Goal: Complete application form: Complete application form

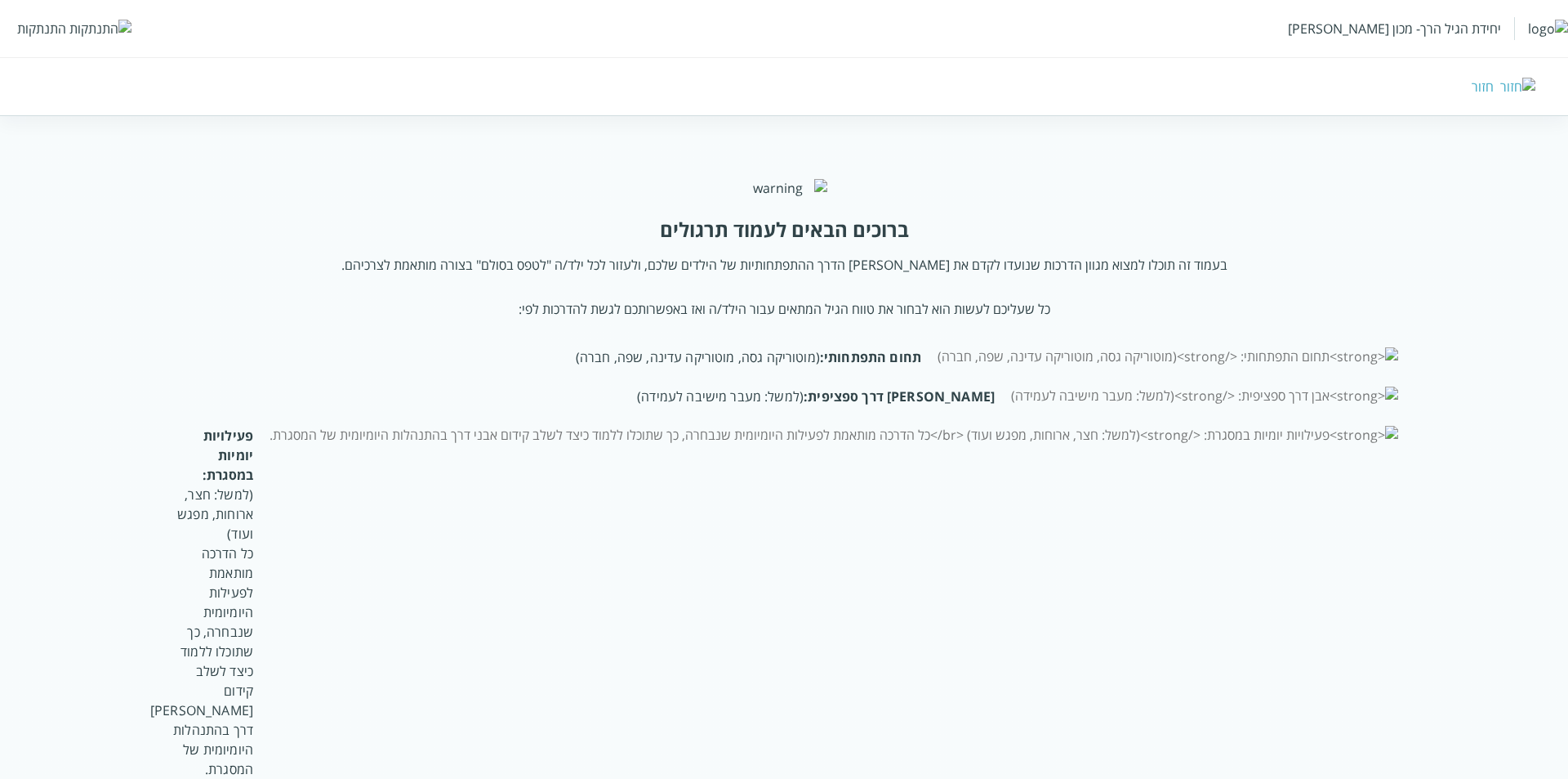
click at [40, 33] on div "התנתקות" at bounding box center [42, 29] width 49 height 18
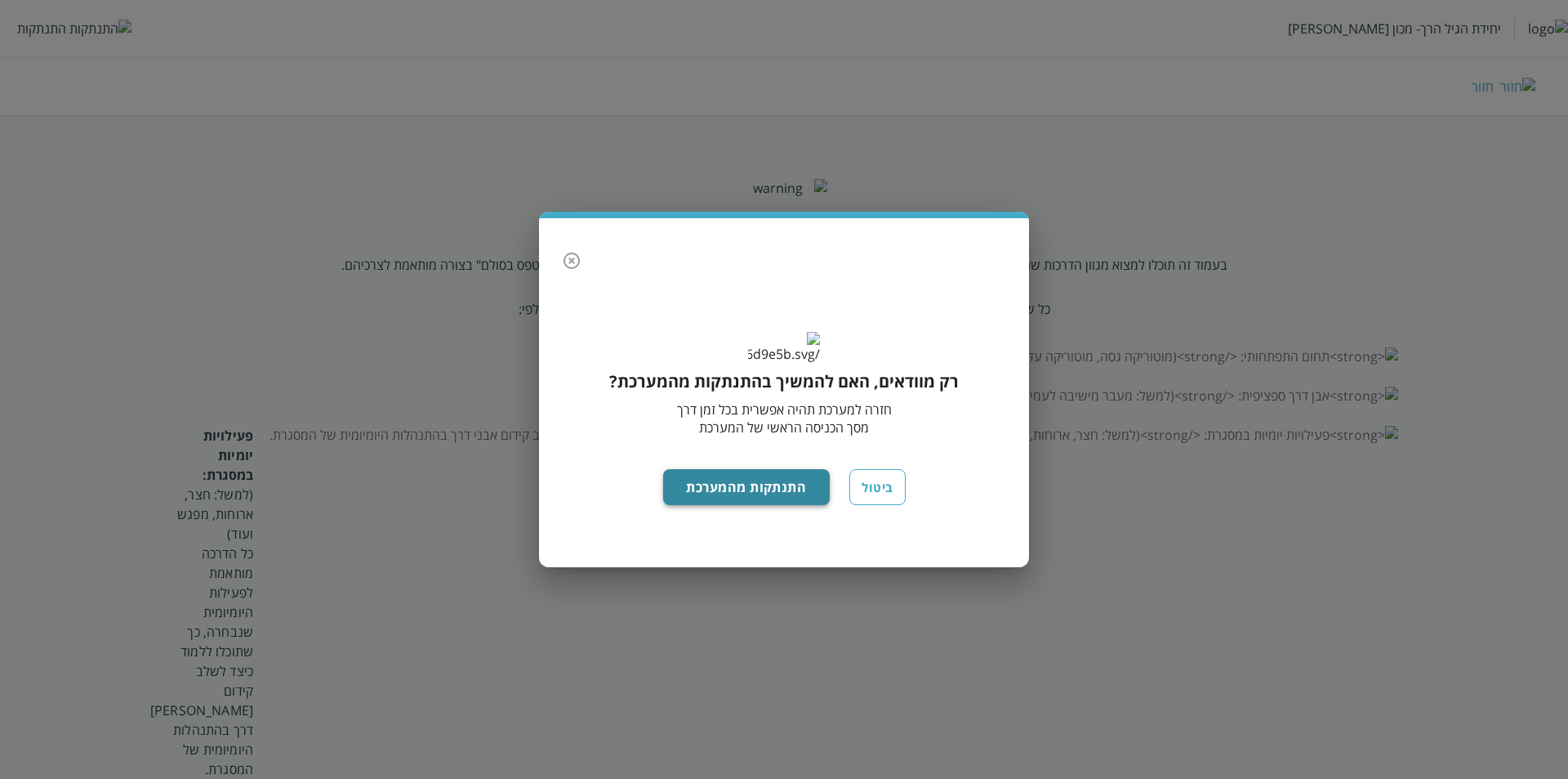
click at [759, 505] on button "התנתקות מהמערכת" at bounding box center [746, 487] width 167 height 36
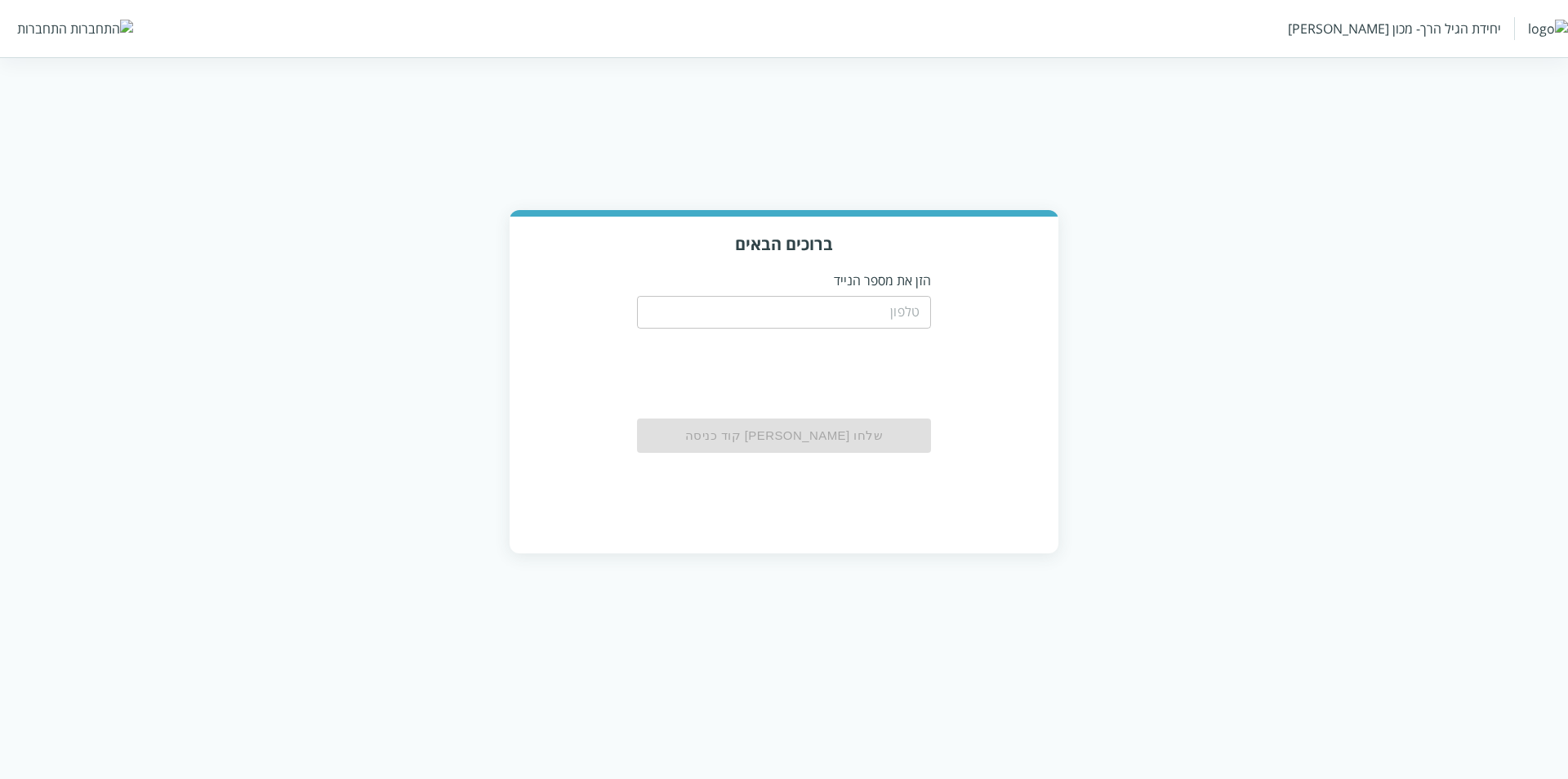
click at [880, 310] on input "tel" at bounding box center [784, 311] width 294 height 32
type input "0533115537"
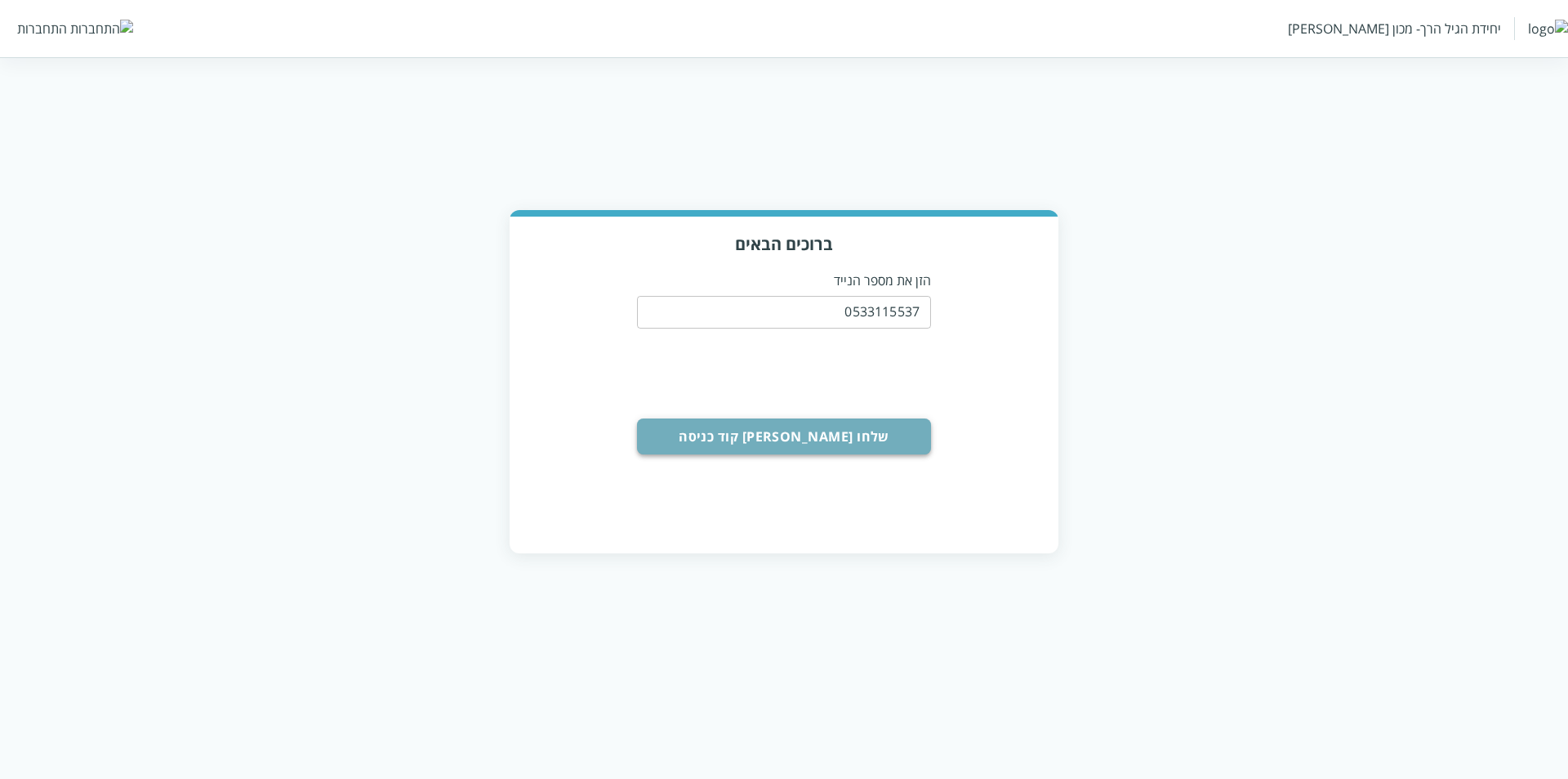
click at [803, 445] on button "שלחו [PERSON_NAME] קוד כניסה" at bounding box center [784, 436] width 294 height 36
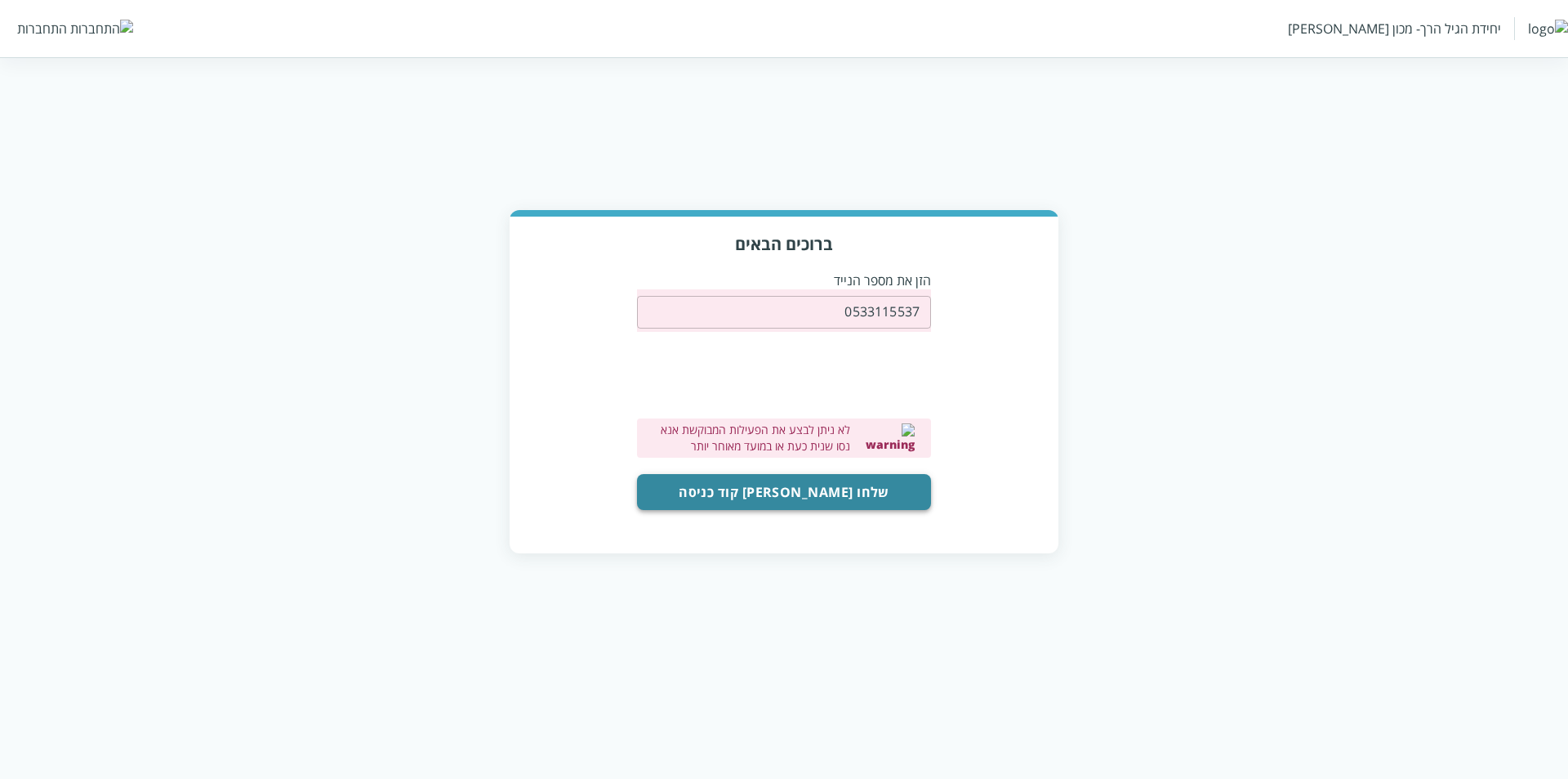
click at [775, 507] on button "שלחו [PERSON_NAME] קוד כניסה" at bounding box center [784, 492] width 294 height 36
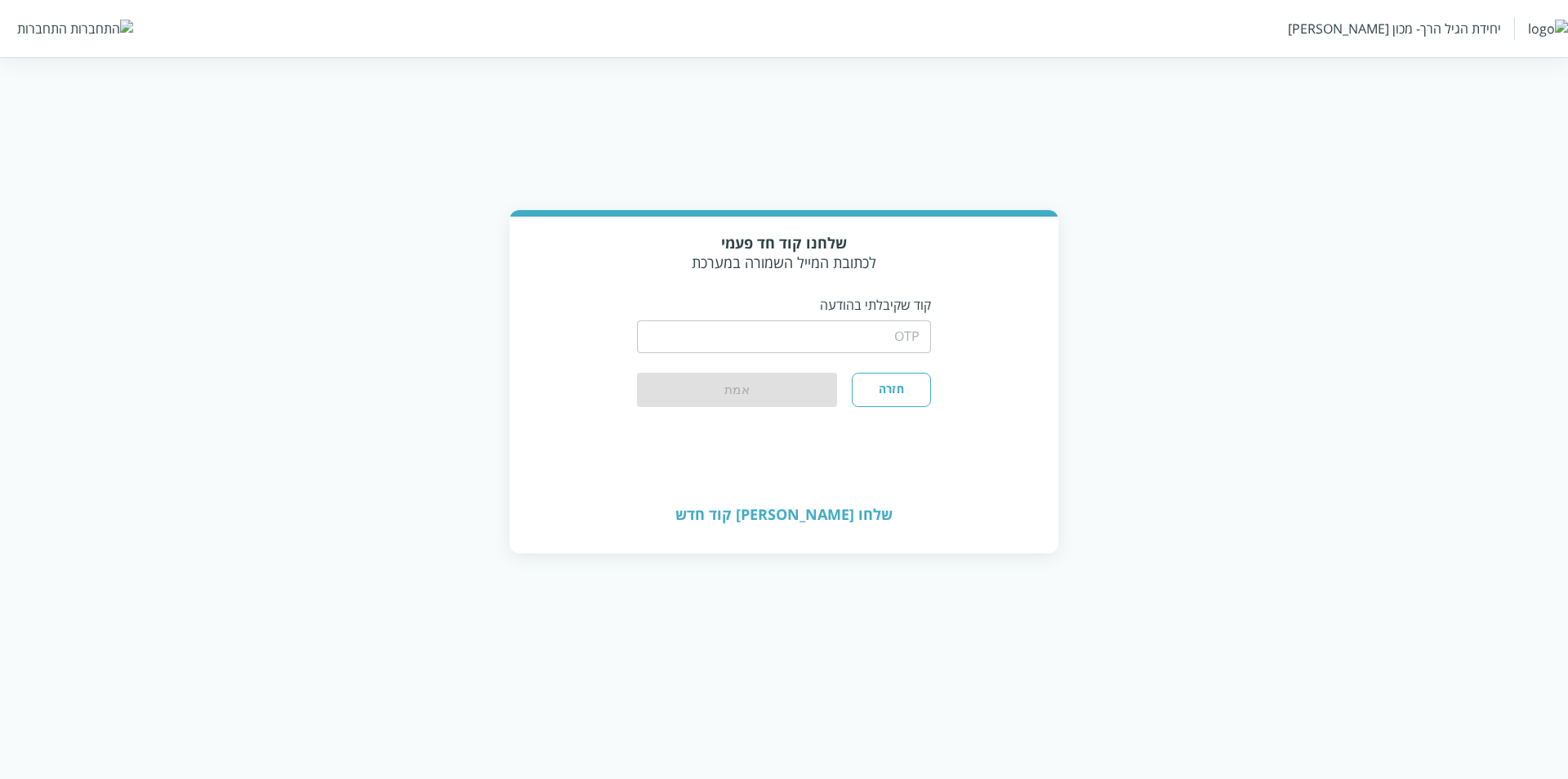
click at [898, 320] on input "string" at bounding box center [784, 336] width 294 height 32
type input "1234"
click at [787, 392] on button "אמת" at bounding box center [737, 390] width 200 height 36
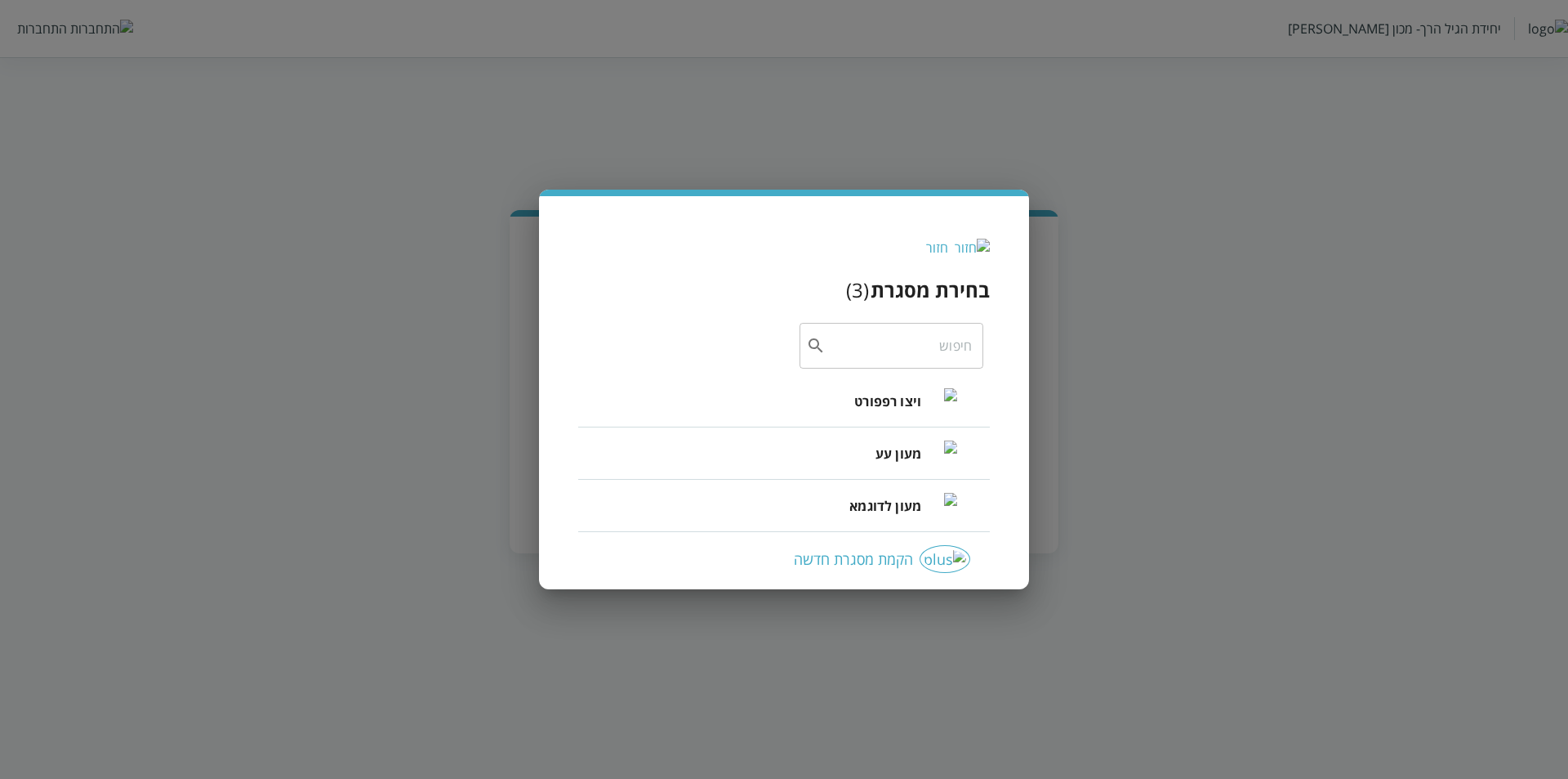
click at [840, 407] on li "ויצו רפפורט" at bounding box center [784, 401] width 412 height 52
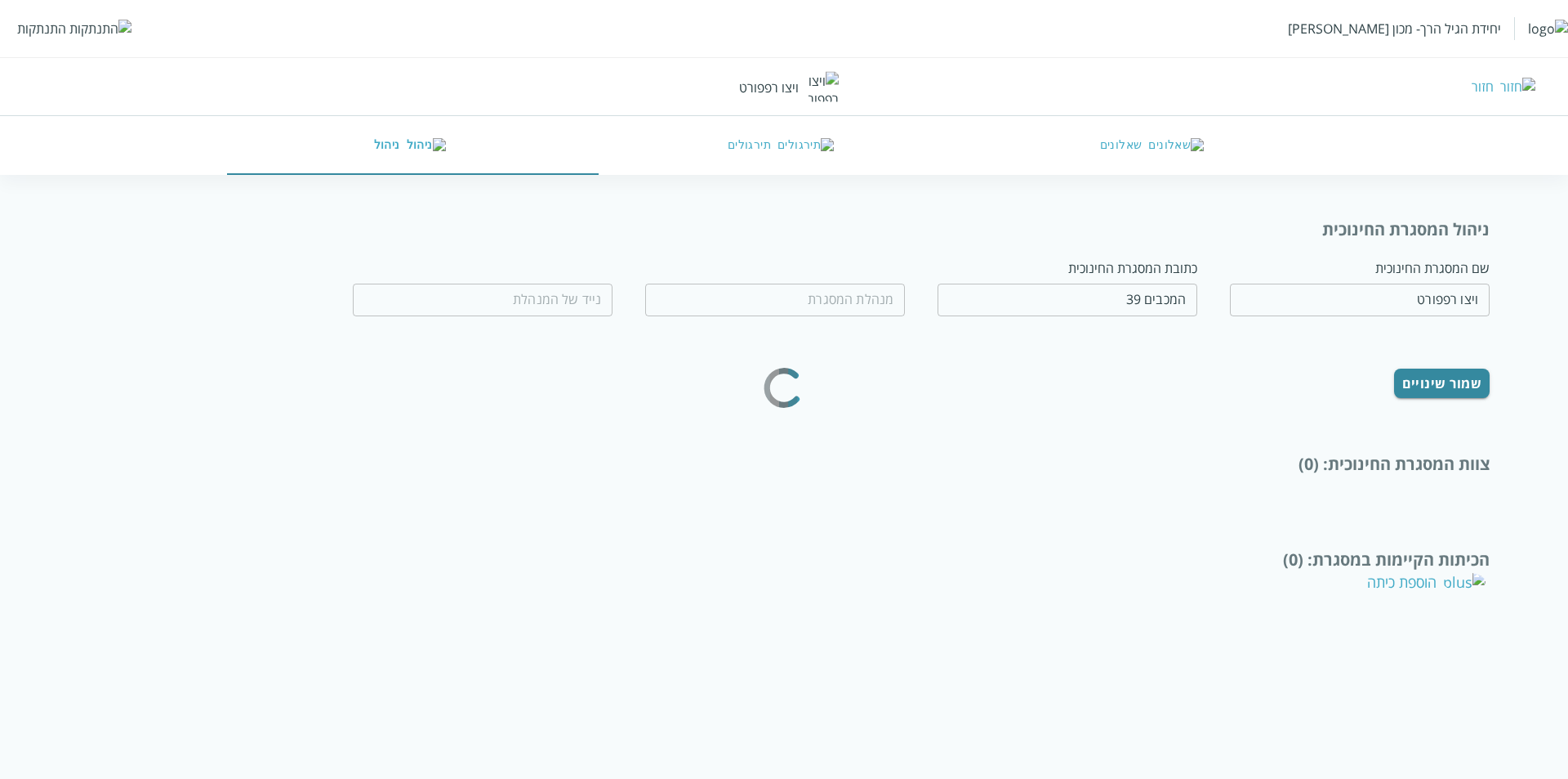
type input "[PERSON_NAME]"
type input "0532654189"
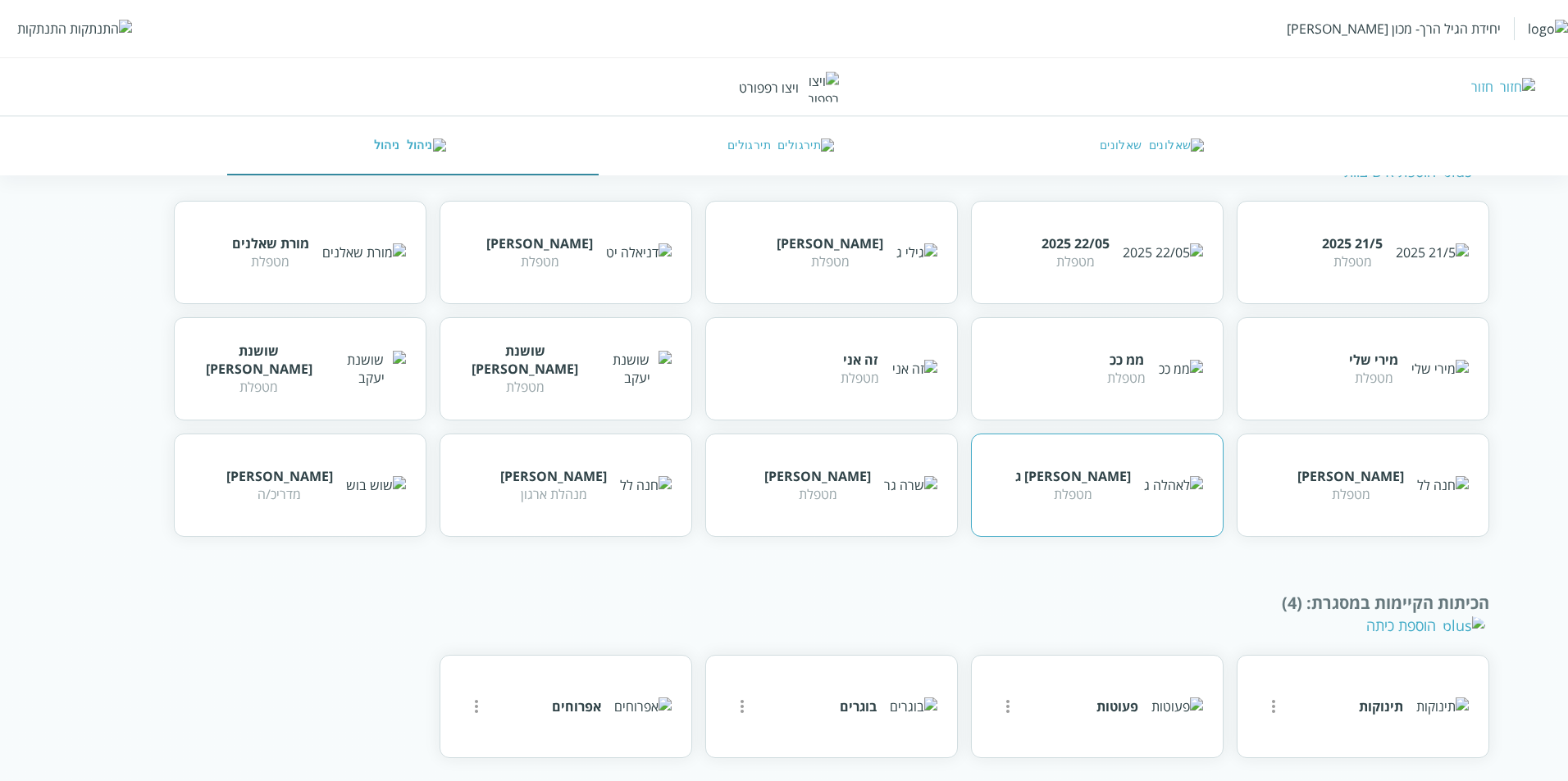
scroll to position [325, 0]
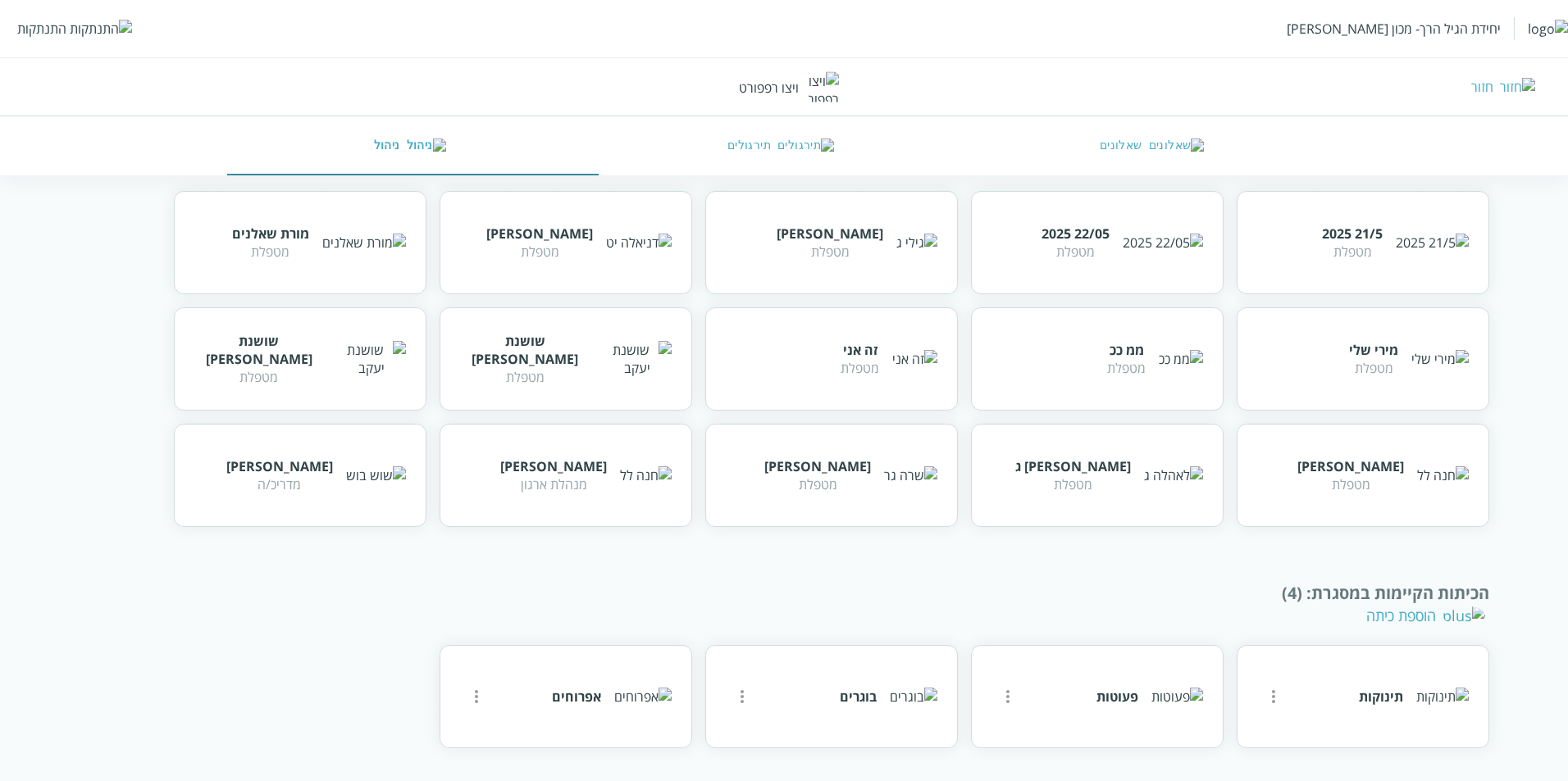
click at [1142, 140] on button "שאלונים" at bounding box center [1155, 145] width 372 height 59
click at [1143, 142] on button "שאלונים" at bounding box center [1155, 145] width 372 height 59
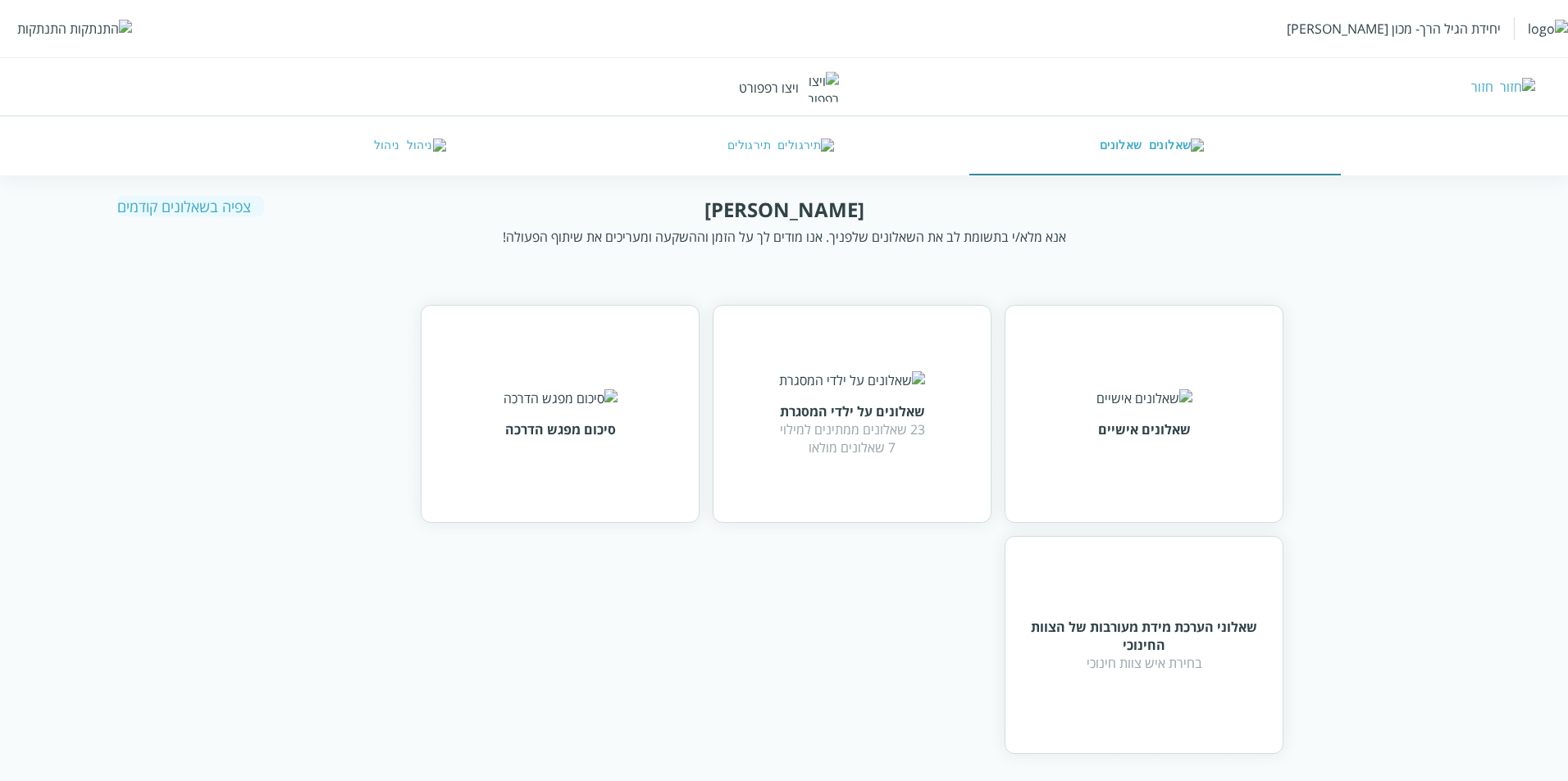
scroll to position [28, 0]
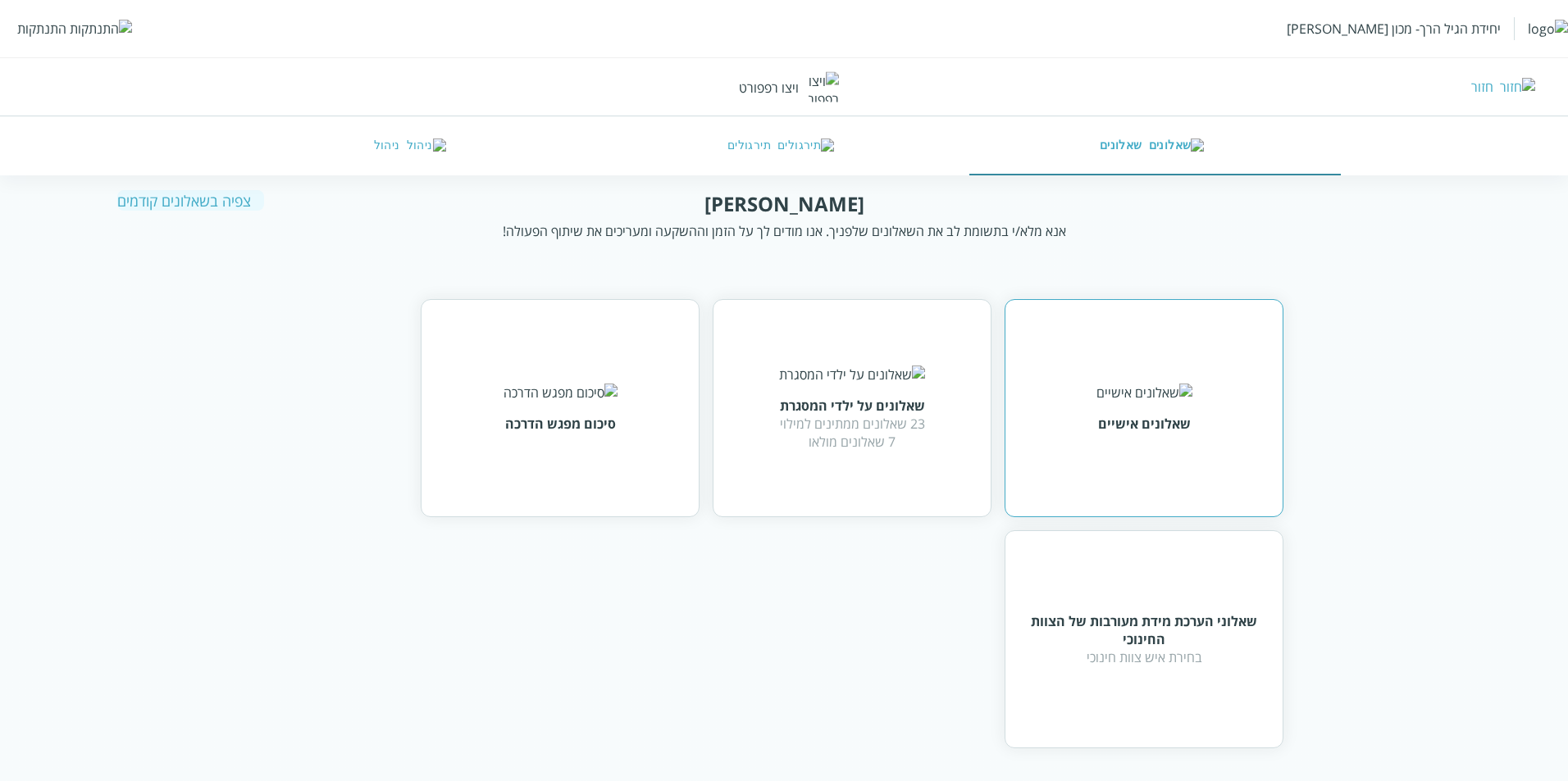
click at [1152, 457] on div "שאלונים אישיים" at bounding box center [1144, 407] width 279 height 218
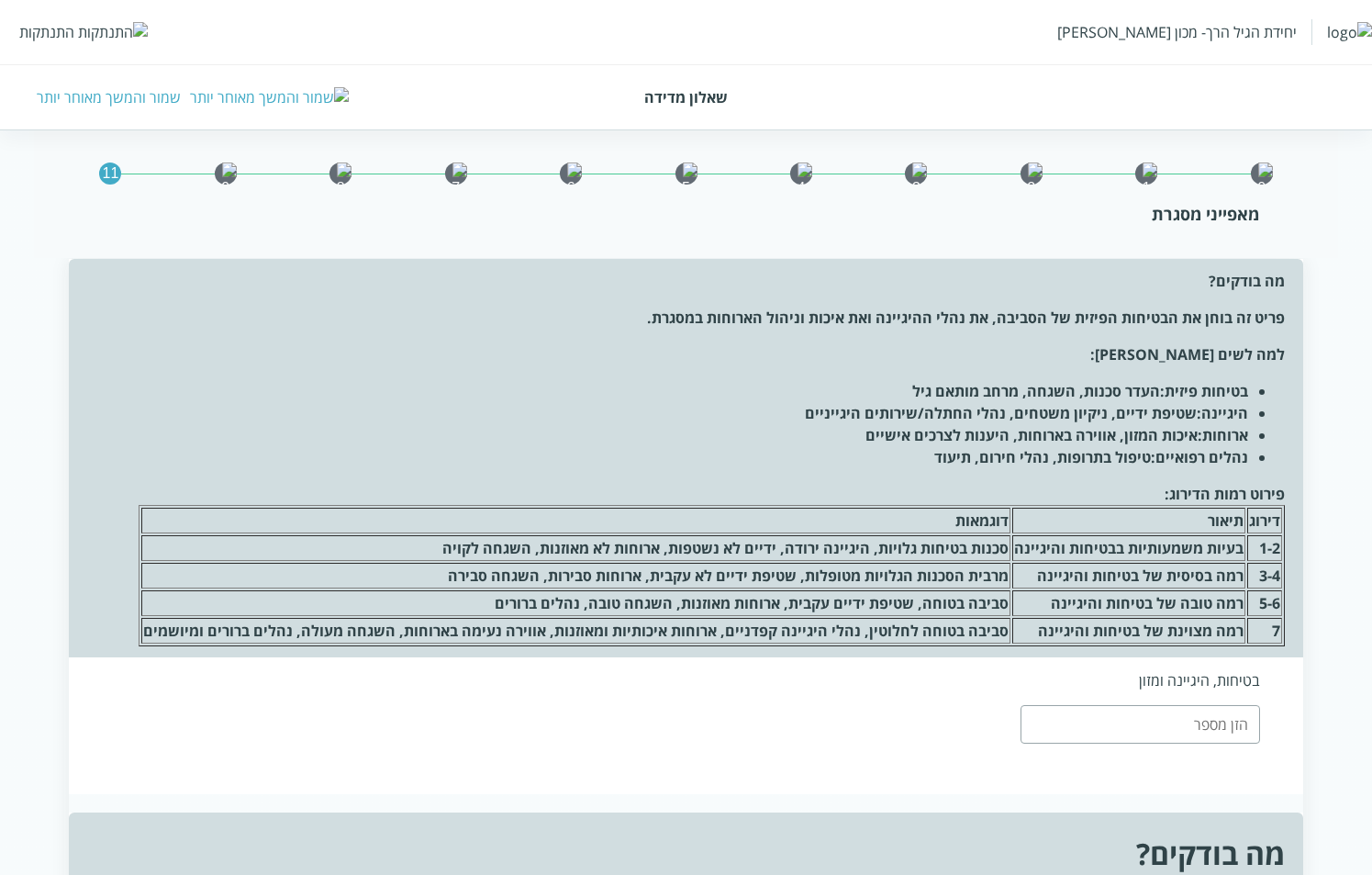
click at [939, 724] on div "בטיחות, היגיינה ומזון" at bounding box center [687, 725] width 1236 height 136
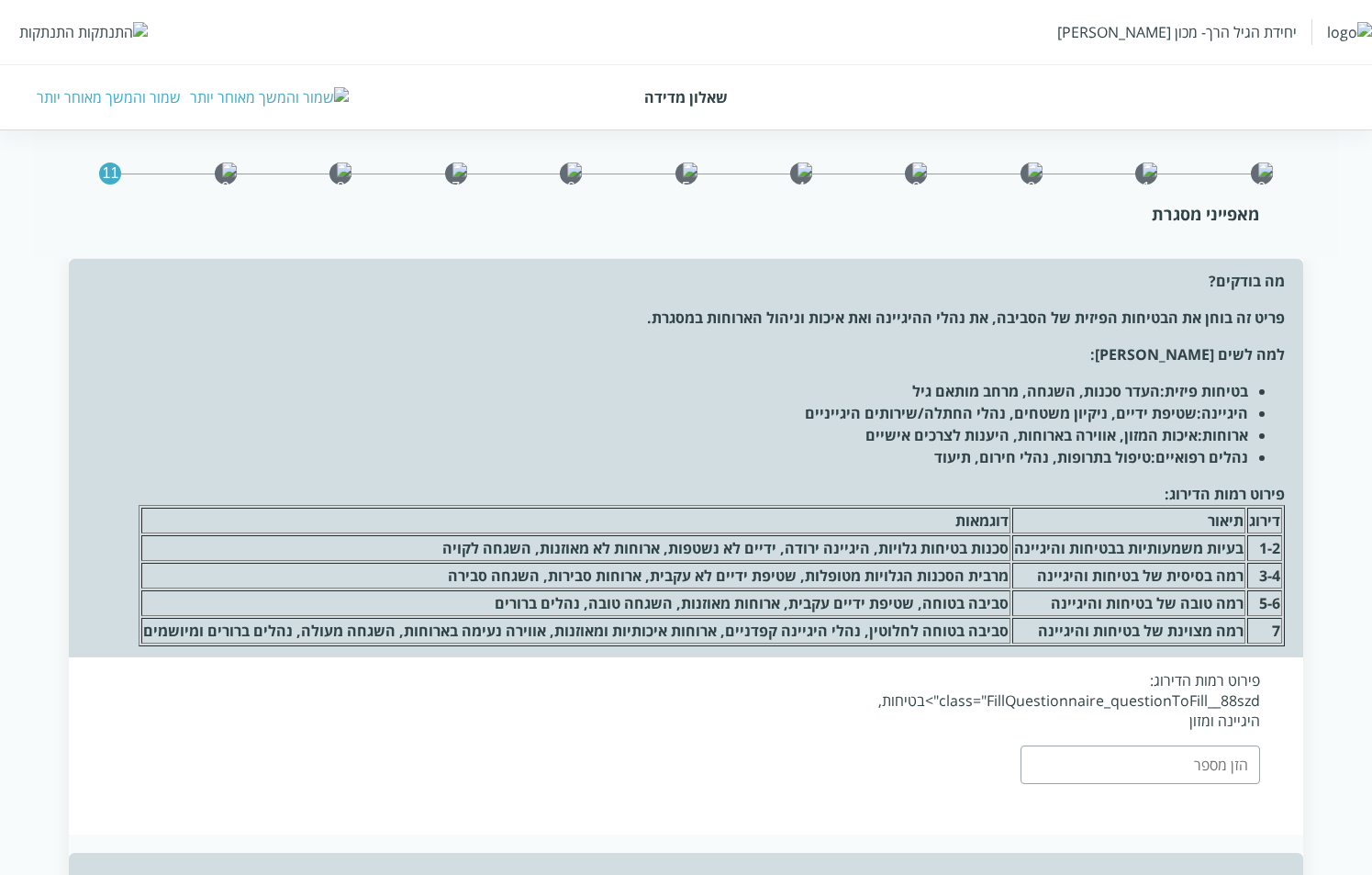
drag, startPoint x: 1034, startPoint y: 457, endPoint x: 951, endPoint y: 623, distance: 185.6
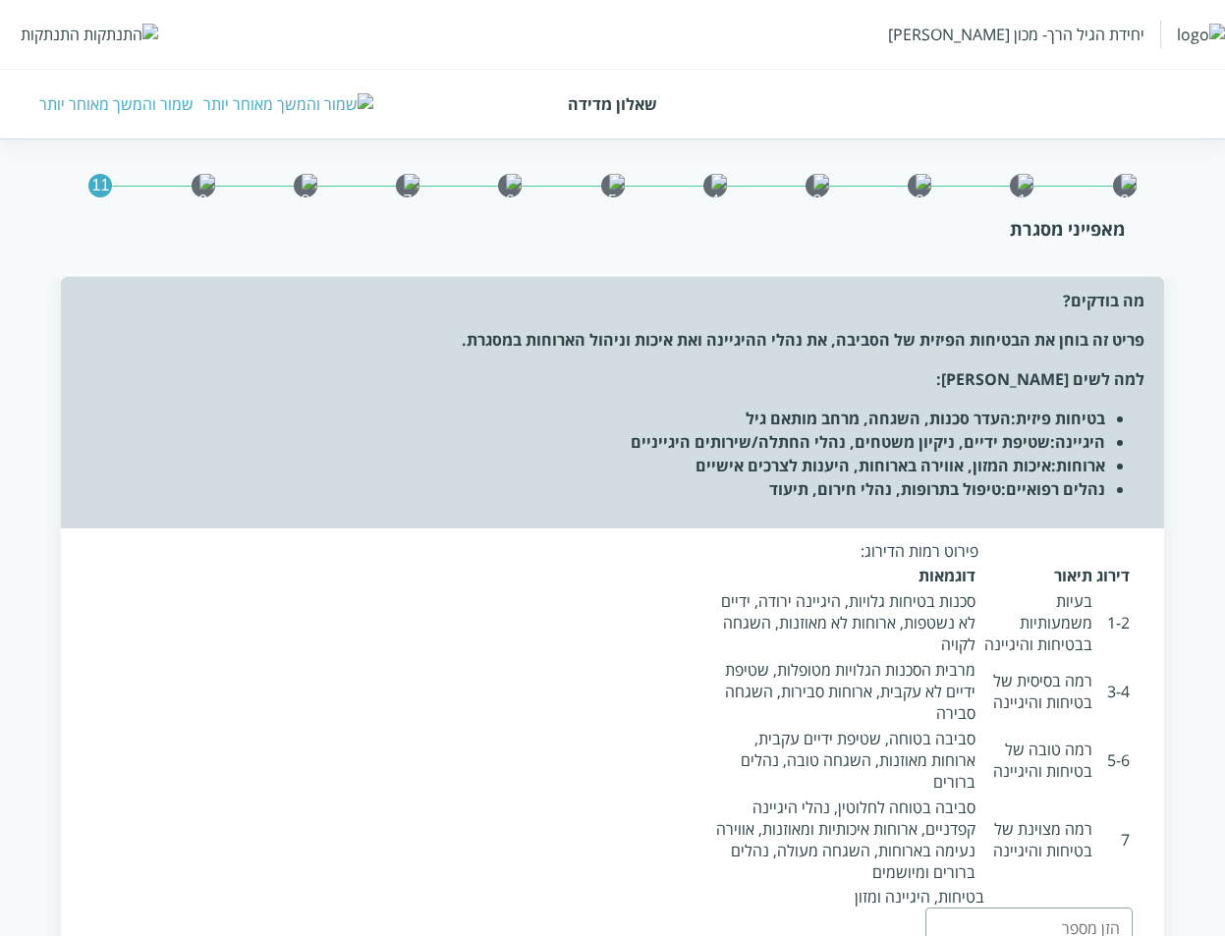
drag, startPoint x: 1113, startPoint y: 483, endPoint x: 1131, endPoint y: 485, distance: 18.8
drag, startPoint x: 1131, startPoint y: 485, endPoint x: 1185, endPoint y: 477, distance: 54.6
